Goal: Transaction & Acquisition: Book appointment/travel/reservation

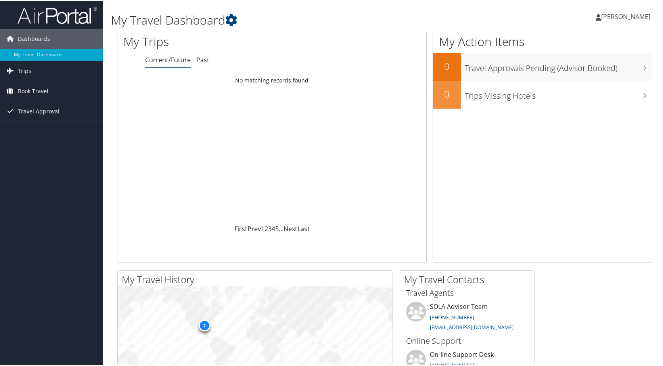
click at [54, 92] on link "Book Travel" at bounding box center [51, 91] width 103 height 20
click at [59, 115] on link "Book/Manage Online Trips" at bounding box center [51, 118] width 103 height 12
